Goal: Navigation & Orientation: Find specific page/section

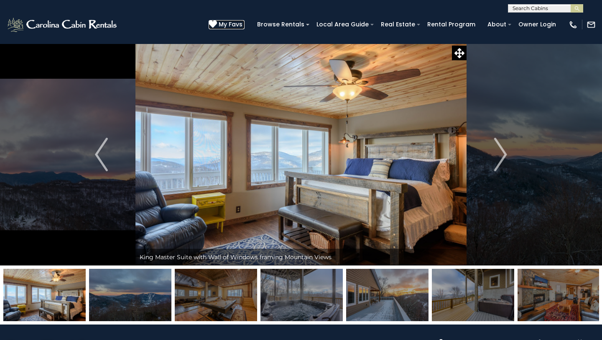
click at [243, 26] on span "My Favs" at bounding box center [231, 24] width 24 height 9
